Goal: Information Seeking & Learning: Learn about a topic

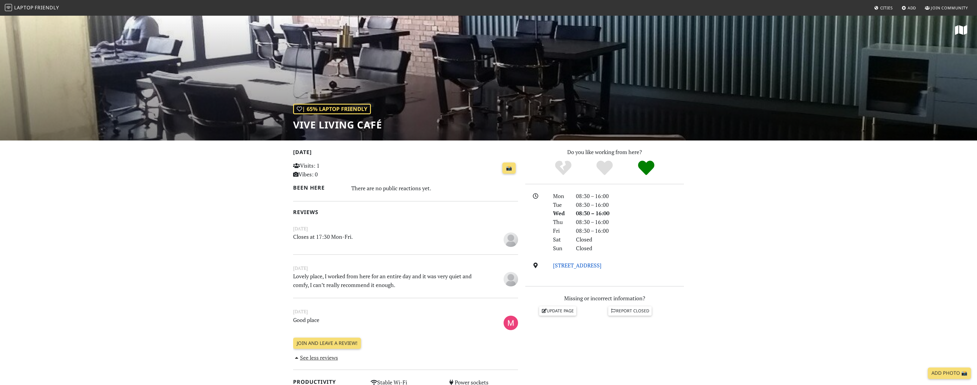
click at [575, 266] on link "82-84 Childers St, SE8 5FS, London" at bounding box center [577, 265] width 49 height 7
click at [200, 202] on section "Today Visits: 1 Vibes: 0 📸 Been here There are no public reactions yet. Reviews…" at bounding box center [488, 384] width 977 height 486
click at [36, 7] on span "Friendly" at bounding box center [47, 7] width 24 height 7
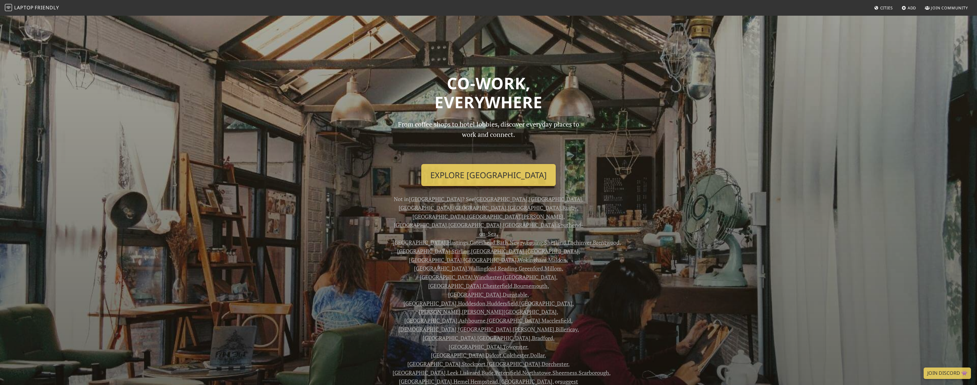
click at [534, 172] on div "From coffee shops to hotel lobbies, discover everyday places to work and connec…" at bounding box center [488, 257] width 199 height 276
click at [506, 172] on link "Explore London" at bounding box center [488, 175] width 135 height 22
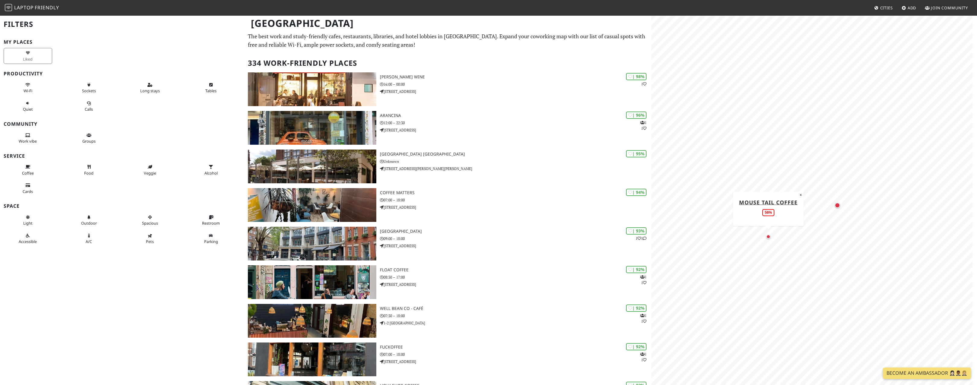
click at [769, 240] on div "Map marker" at bounding box center [768, 236] width 7 height 7
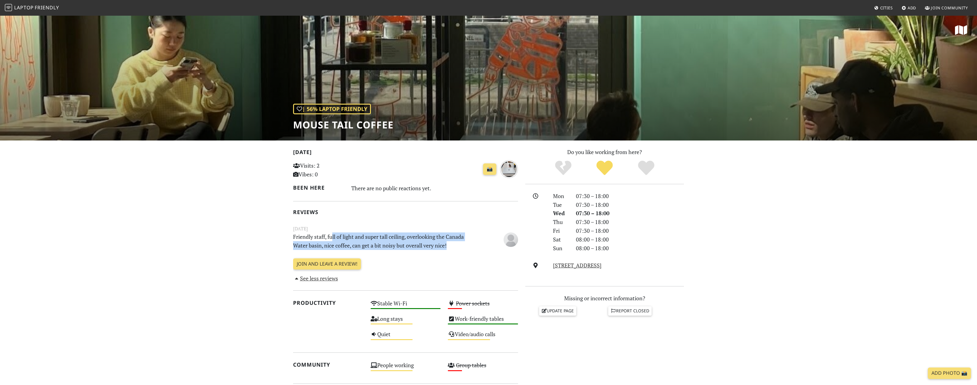
drag, startPoint x: 354, startPoint y: 236, endPoint x: 456, endPoint y: 245, distance: 103.3
click at [456, 245] on p "Friendly staff, full of light and super tall ceiling, overlooking the Canada Wa…" at bounding box center [387, 241] width 194 height 17
click at [29, 6] on span "Laptop" at bounding box center [24, 7] width 20 height 7
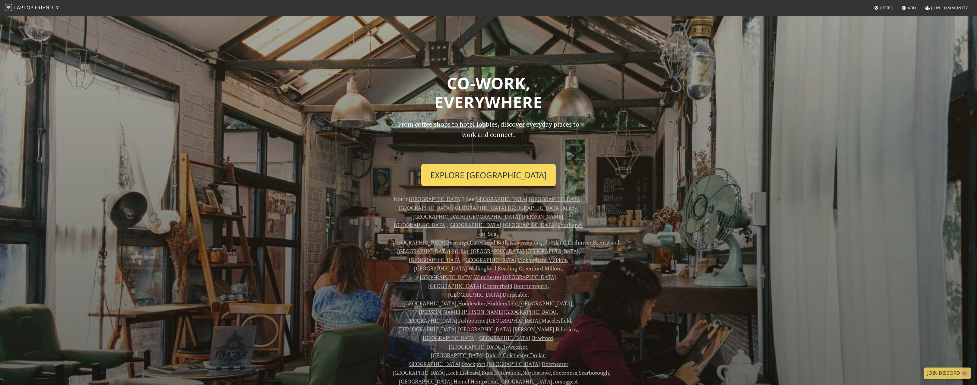
click at [510, 171] on link "Explore London" at bounding box center [488, 175] width 135 height 22
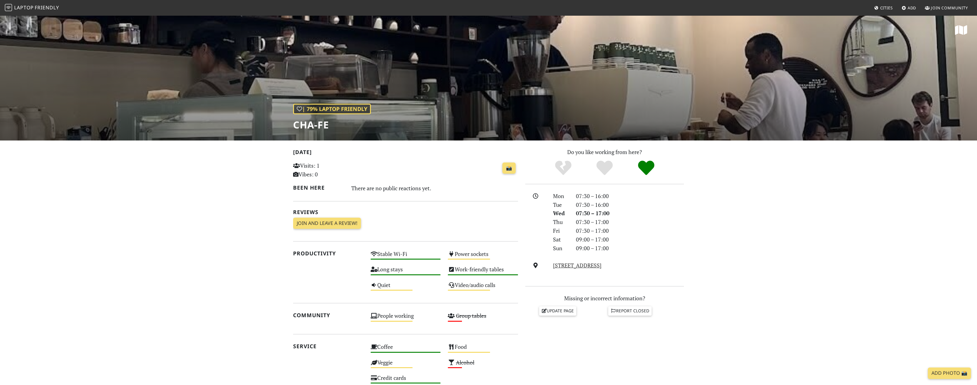
click at [606, 95] on div "| 79% Laptop Friendly Cha-Fe" at bounding box center [488, 77] width 977 height 125
drag, startPoint x: 299, startPoint y: 123, endPoint x: 348, endPoint y: 125, distance: 49.2
click at [348, 125] on div "| 79% Laptop Friendly Cha-Fe" at bounding box center [488, 77] width 977 height 125
click at [347, 125] on h1 "Cha-Fe" at bounding box center [332, 124] width 78 height 11
drag, startPoint x: 294, startPoint y: 124, endPoint x: 329, endPoint y: 127, distance: 35.4
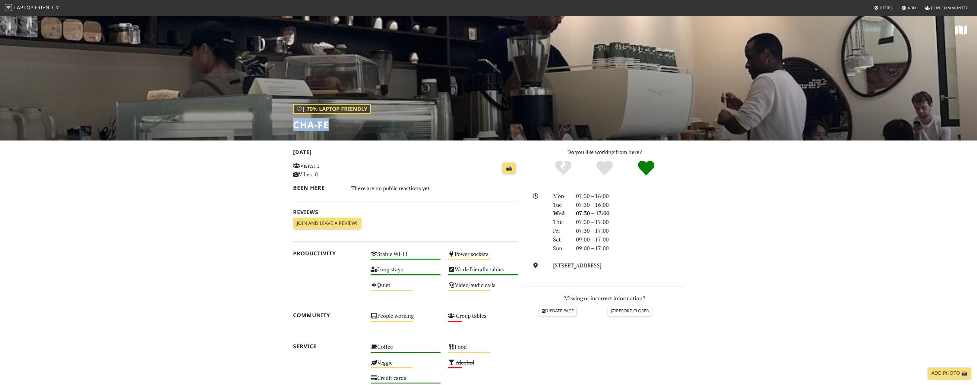
click at [329, 127] on h1 "Cha-Fe" at bounding box center [332, 124] width 78 height 11
copy h1 "Cha-Fe"
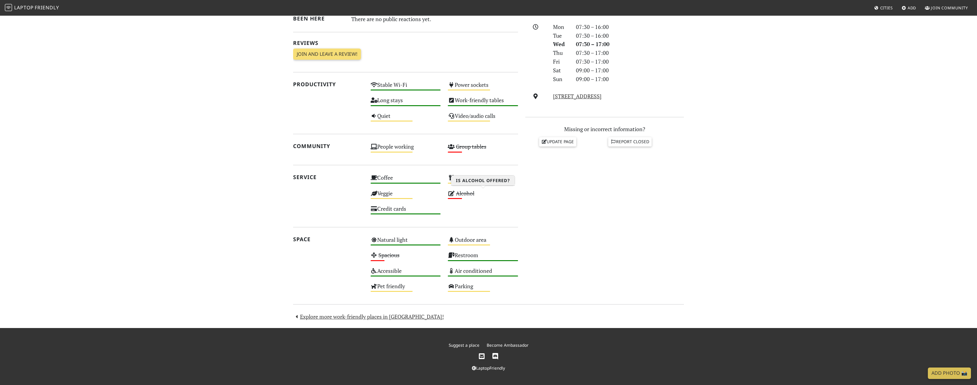
scroll to position [49, 0]
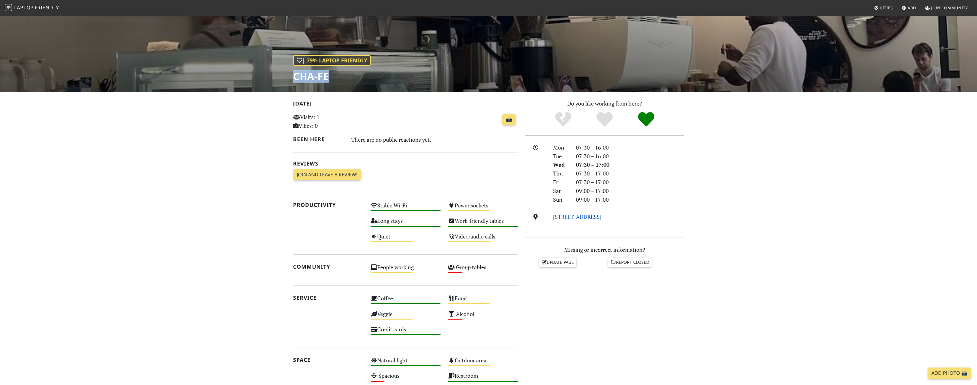
click at [587, 218] on link "4 Mulberry Walk, SE16 6BL, London" at bounding box center [577, 216] width 49 height 7
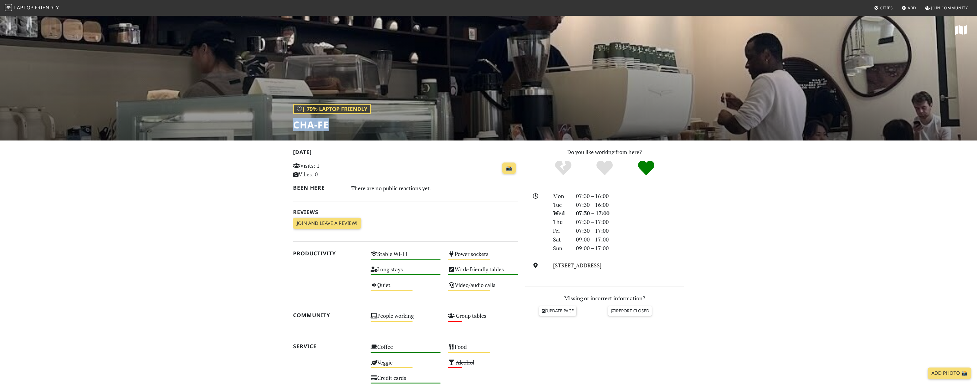
click at [38, 5] on span "Friendly" at bounding box center [47, 7] width 24 height 7
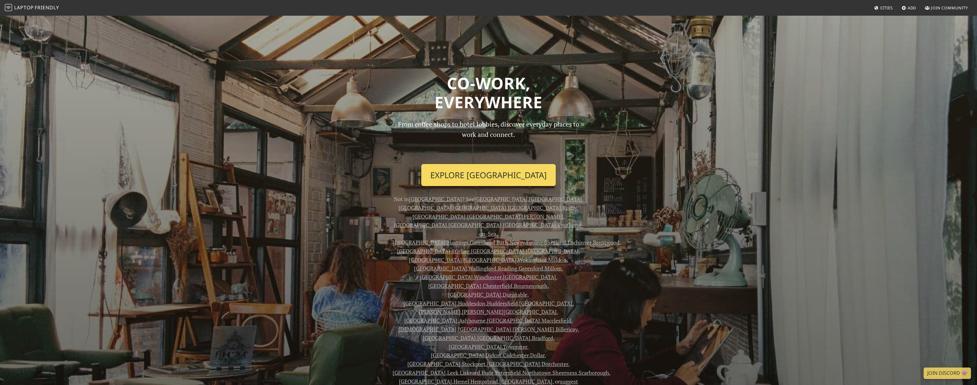
click at [503, 173] on link "Explore London" at bounding box center [488, 175] width 135 height 22
click at [500, 176] on link "Explore London" at bounding box center [488, 175] width 135 height 22
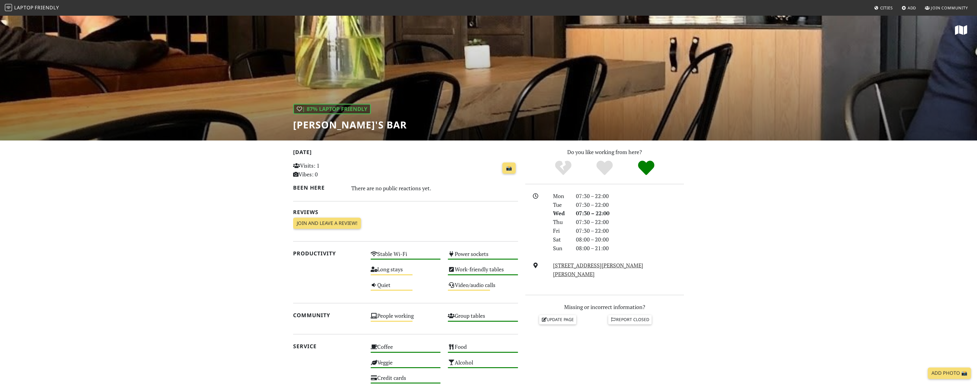
click at [323, 128] on h1 "Wolfy's Bar" at bounding box center [350, 124] width 114 height 11
click at [319, 105] on div "| 87% Laptop Friendly" at bounding box center [332, 109] width 78 height 11
